Goal: Information Seeking & Learning: Learn about a topic

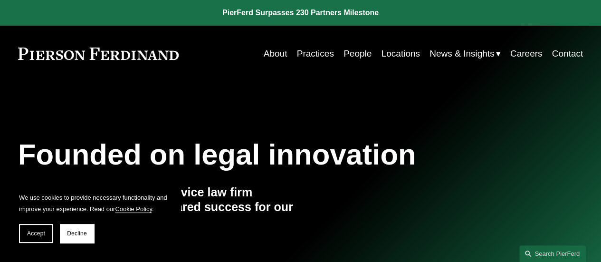
click at [362, 49] on link "People" at bounding box center [357, 54] width 28 height 18
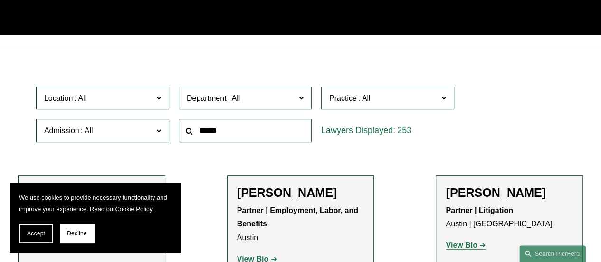
scroll to position [237, 0]
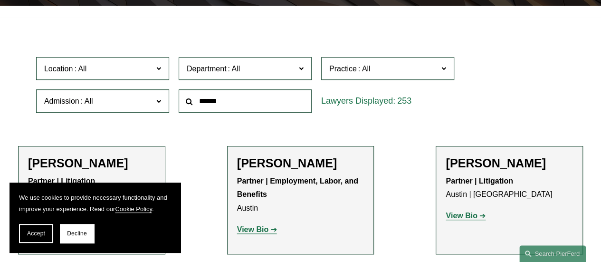
click at [135, 69] on span "Location" at bounding box center [98, 68] width 109 height 13
click at [0, 0] on link "[GEOGRAPHIC_DATA]" at bounding box center [0, 0] width 0 height 0
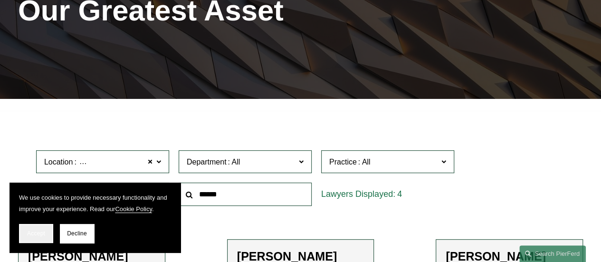
click at [31, 233] on span "Accept" at bounding box center [36, 233] width 18 height 7
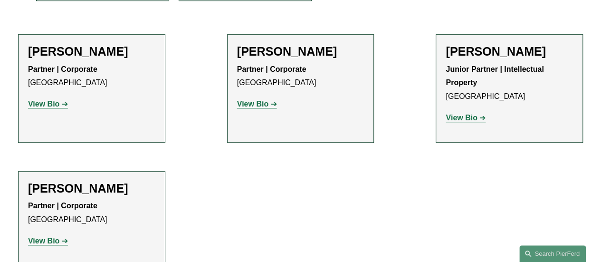
scroll to position [334, 0]
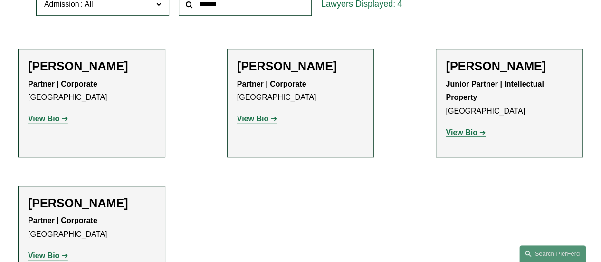
click at [49, 256] on strong "View Bio" at bounding box center [43, 255] width 31 height 8
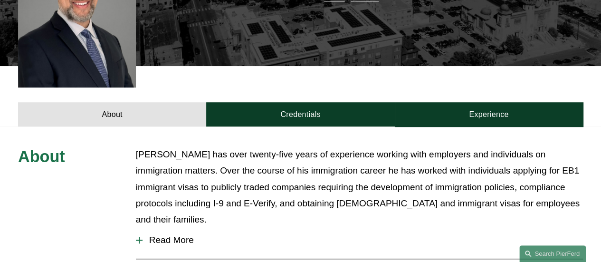
scroll to position [142, 0]
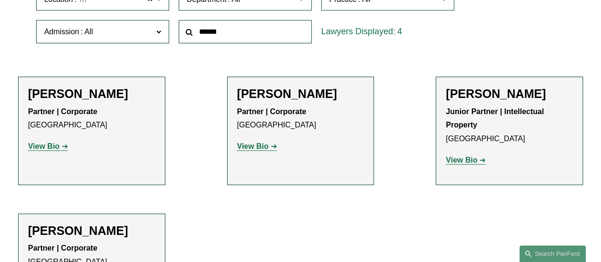
scroll to position [334, 0]
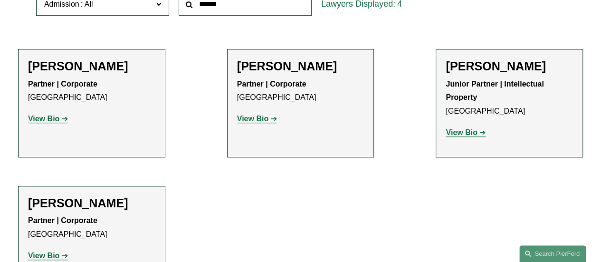
click at [97, 77] on div "Christine Amrhein Partner | Corporate Denver View Bio Location: Denver; Departm…" at bounding box center [91, 96] width 127 height 75
click at [125, 72] on h2 "Christine Amrhein" at bounding box center [91, 66] width 127 height 14
click at [37, 118] on strong "View Bio" at bounding box center [43, 118] width 31 height 8
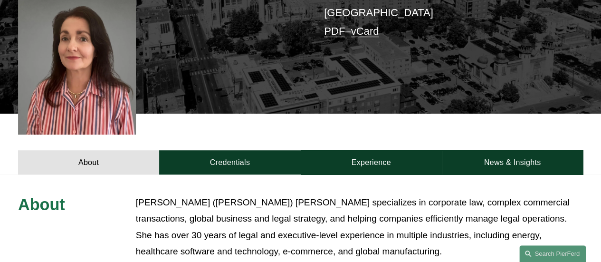
scroll to position [237, 0]
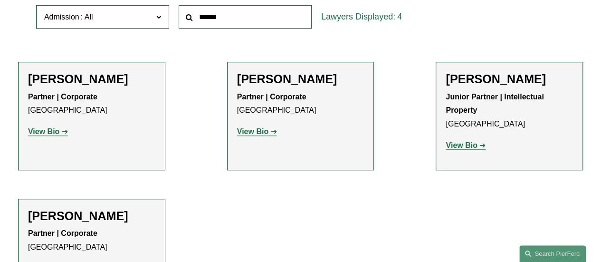
scroll to position [334, 0]
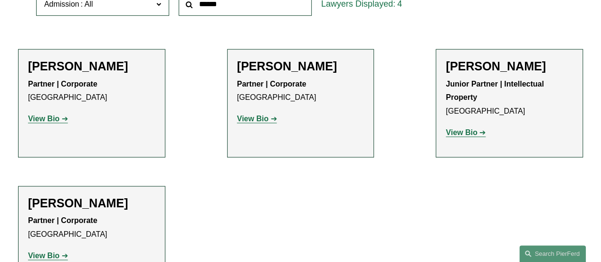
click at [272, 118] on link "View Bio" at bounding box center [257, 118] width 40 height 8
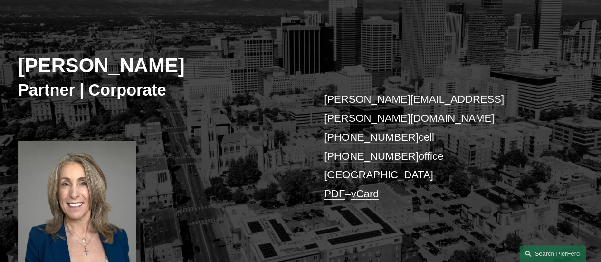
scroll to position [47, 0]
